Goal: Find specific page/section: Find specific page/section

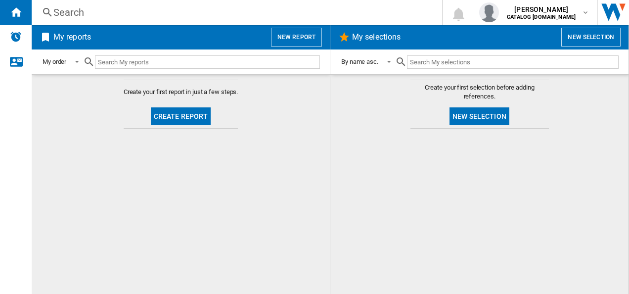
click at [99, 13] on div "Search" at bounding box center [234, 12] width 363 height 14
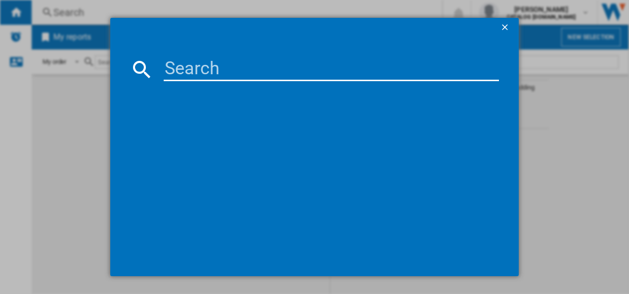
click at [183, 64] on input at bounding box center [332, 69] width 336 height 24
paste input "DUE731110M"
type input "DUE731110M"
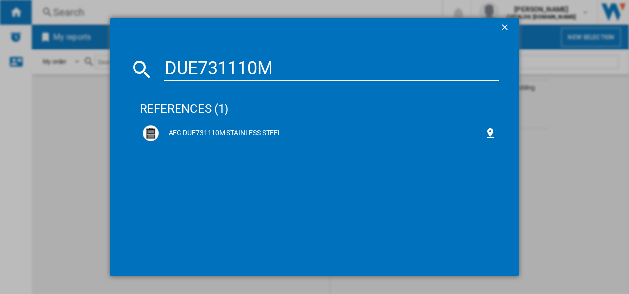
click at [235, 140] on div "AEG DUE731110M STAINLESS STEEL" at bounding box center [320, 133] width 354 height 16
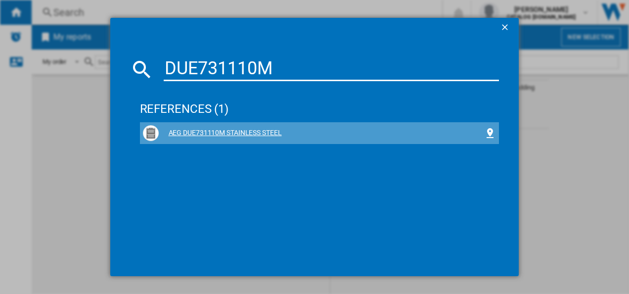
click at [232, 135] on div "AEG DUE731110M STAINLESS STEEL" at bounding box center [322, 133] width 326 height 10
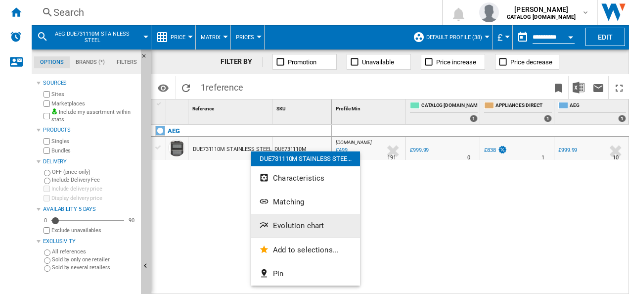
click at [326, 228] on button "Evolution chart" at bounding box center [305, 226] width 109 height 24
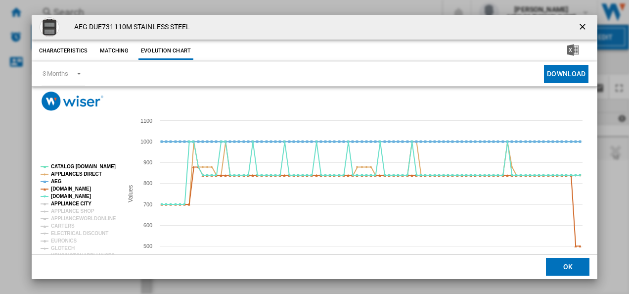
click at [55, 205] on tspan "APPLIANCE CITY" at bounding box center [71, 203] width 41 height 5
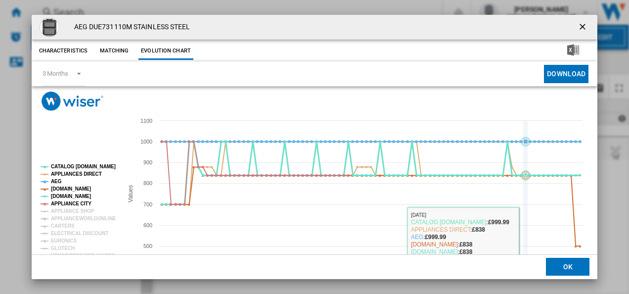
scroll to position [54, 0]
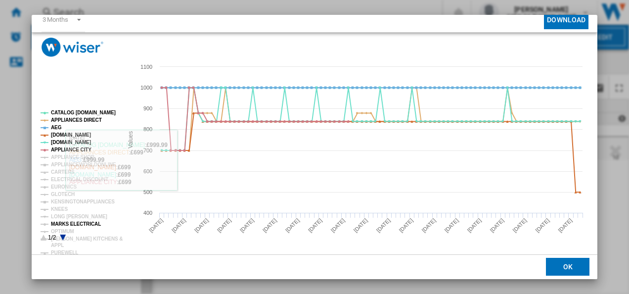
click at [85, 227] on tspan "MARKS ELECTRICAL" at bounding box center [76, 223] width 50 height 5
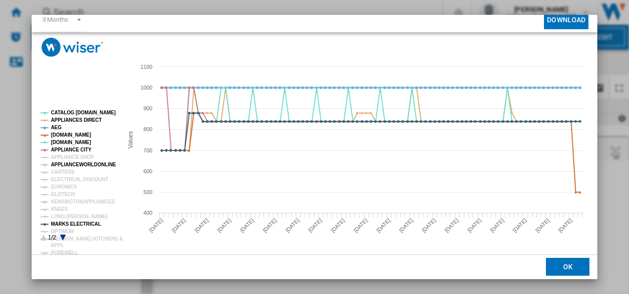
click at [89, 177] on tspan "ELECTRICAL DISCOUNT" at bounding box center [79, 179] width 57 height 5
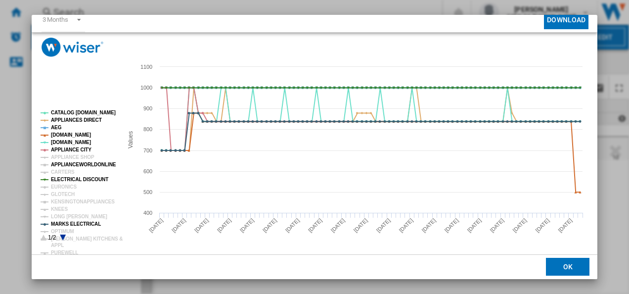
click at [63, 162] on tspan "APPLIANCEWORLDONLINE" at bounding box center [83, 164] width 65 height 5
click at [66, 171] on tspan "CARTERS" at bounding box center [63, 171] width 24 height 5
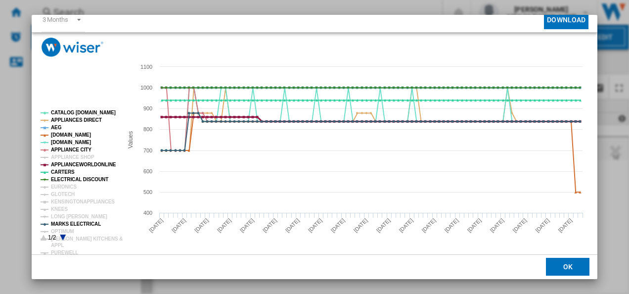
click at [76, 165] on tspan "APPLIANCEWORLDONLINE" at bounding box center [83, 164] width 65 height 5
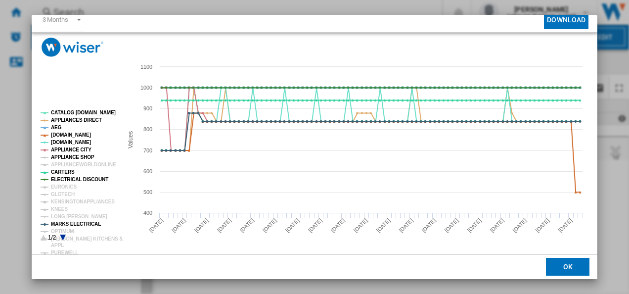
click at [83, 155] on tspan "APPLIANCE SHOP" at bounding box center [73, 156] width 44 height 5
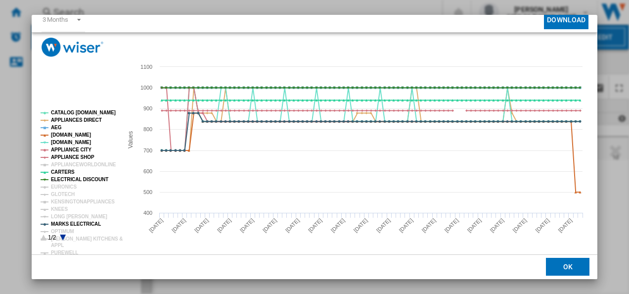
click at [75, 165] on tspan "APPLIANCEWORLDONLINE" at bounding box center [83, 164] width 65 height 5
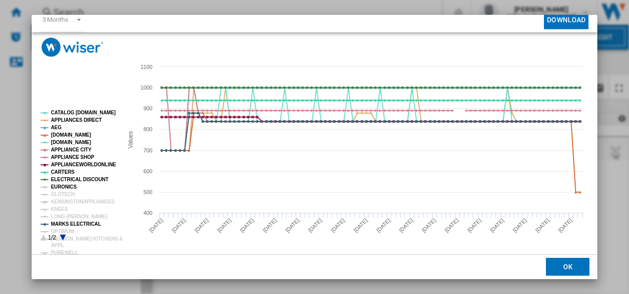
click at [62, 187] on tspan "EURONICS" at bounding box center [64, 186] width 26 height 5
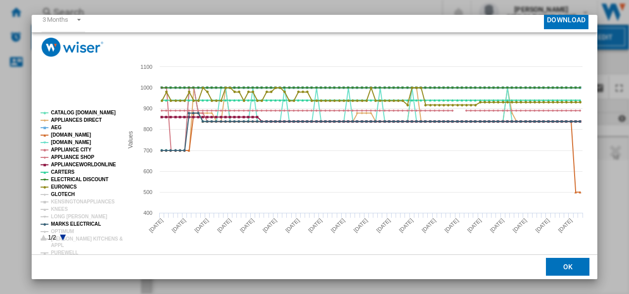
click at [65, 193] on tspan "GLOTECH" at bounding box center [63, 193] width 24 height 5
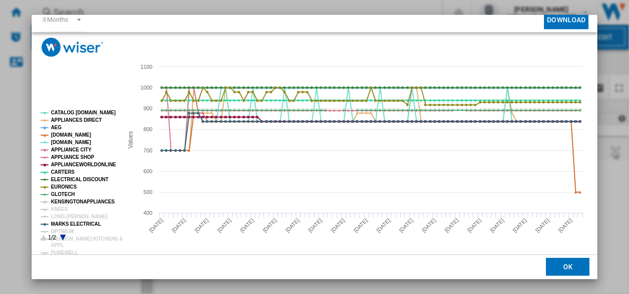
click at [66, 202] on tspan "KENSINGTONAPPLIANCES" at bounding box center [83, 201] width 64 height 5
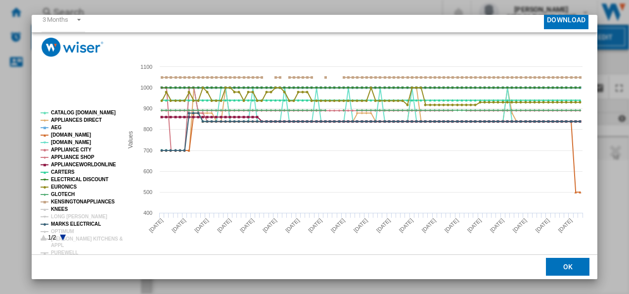
click at [63, 207] on tspan "KNEES" at bounding box center [59, 208] width 17 height 5
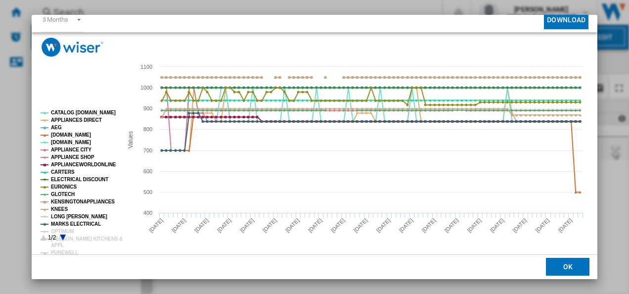
click at [65, 215] on tspan "LONG [PERSON_NAME]" at bounding box center [79, 216] width 56 height 5
click at [65, 229] on tspan "OPTIMUM" at bounding box center [62, 231] width 23 height 5
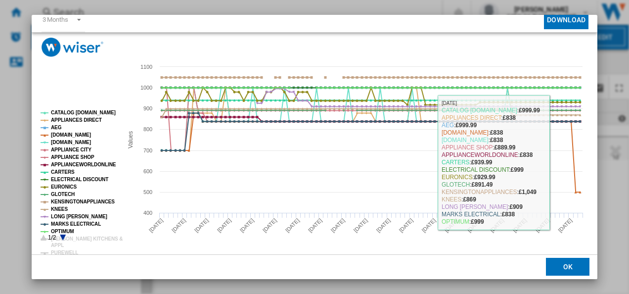
click at [577, 251] on rect "Product popup" at bounding box center [312, 156] width 561 height 198
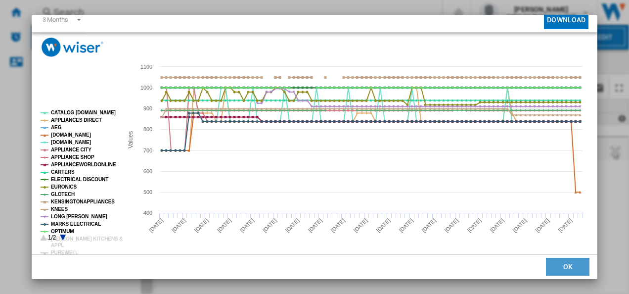
click at [567, 271] on button "OK" at bounding box center [568, 267] width 44 height 18
